Goal: Task Accomplishment & Management: Manage account settings

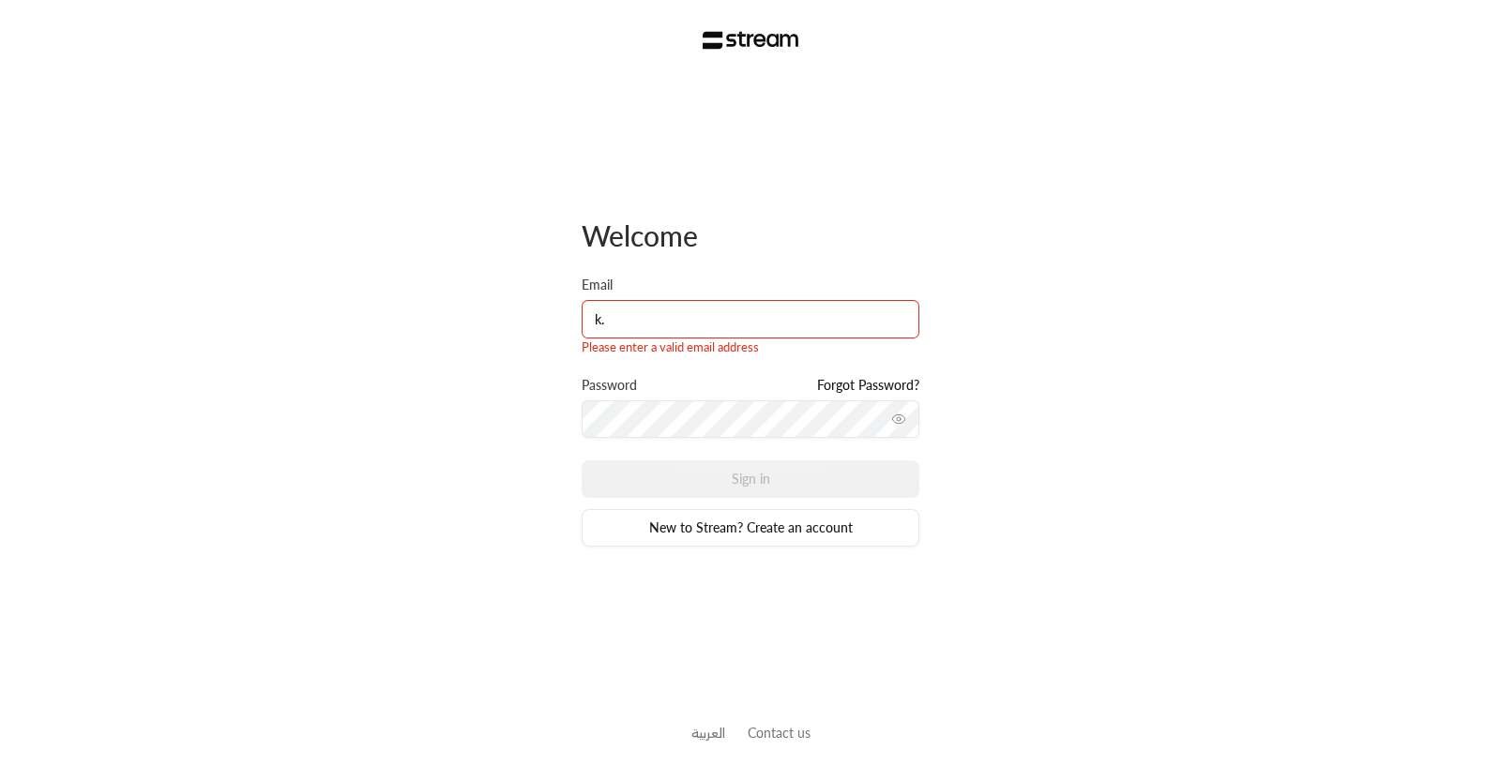
type input "[PERSON_NAME][EMAIL_ADDRESS][DOMAIN_NAME]"
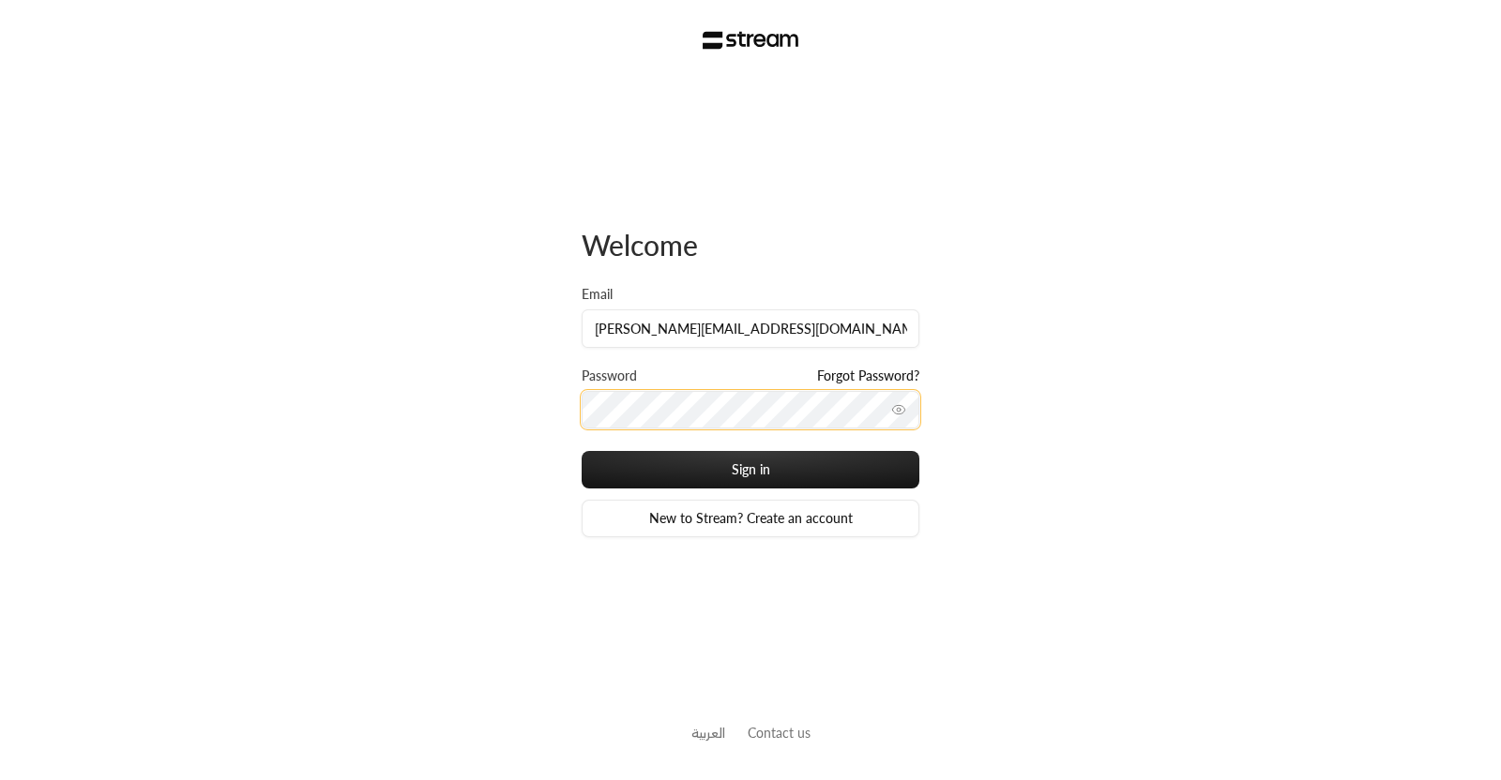
click at [582, 451] on button "Sign in" at bounding box center [751, 470] width 338 height 38
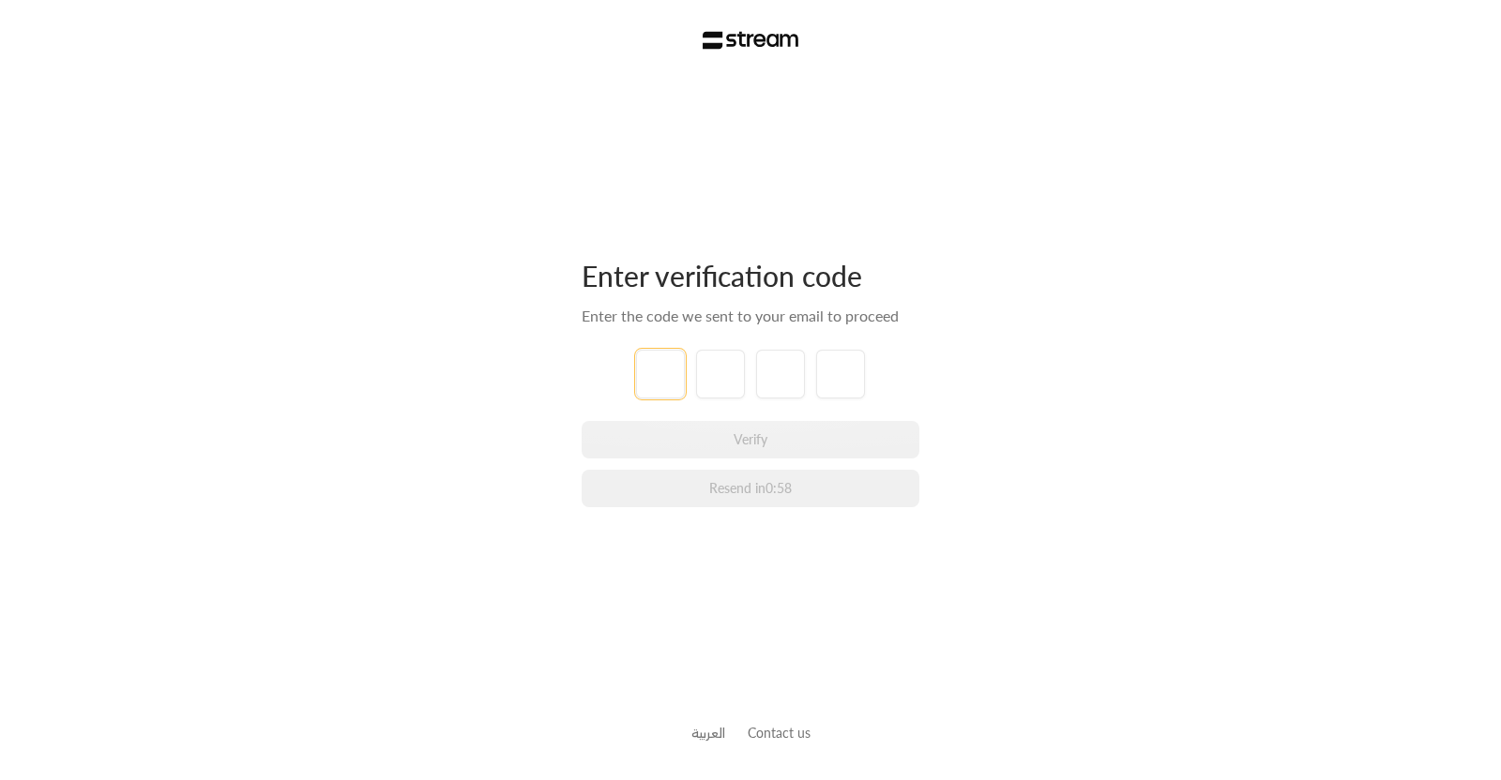
type input "1"
type input "2"
type input "3"
type input "4"
